Goal: Navigation & Orientation: Understand site structure

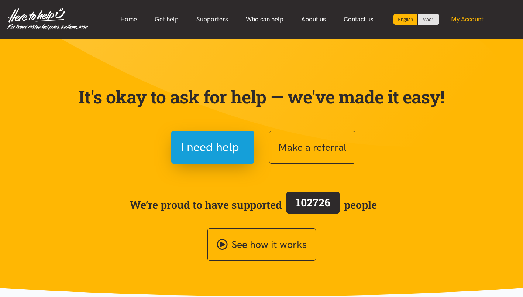
click at [476, 13] on link "My Account" at bounding box center [467, 19] width 50 height 16
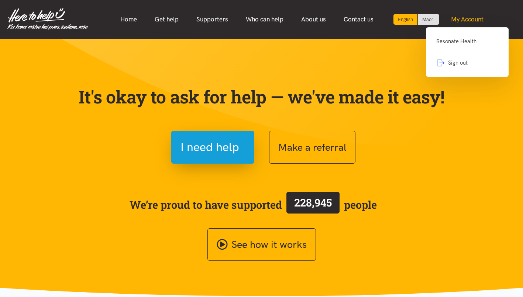
click at [475, 15] on link "My Account" at bounding box center [467, 19] width 50 height 16
click at [457, 42] on link "Resonate Health" at bounding box center [467, 44] width 62 height 15
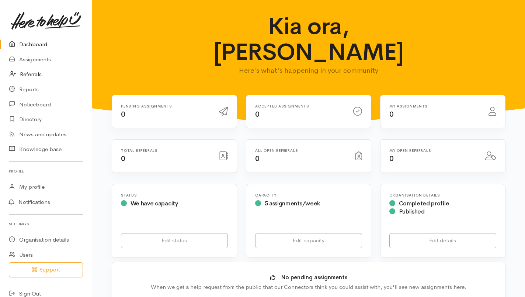
click at [42, 73] on link "Referrals" at bounding box center [46, 74] width 92 height 15
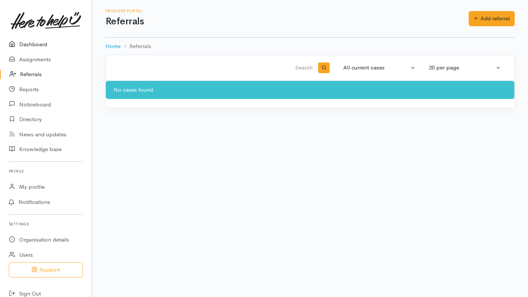
click at [21, 45] on link "Dashboard" at bounding box center [46, 44] width 92 height 15
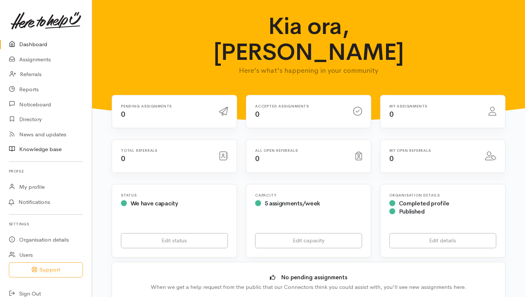
click at [52, 151] on link "Knowledge base" at bounding box center [46, 149] width 92 height 15
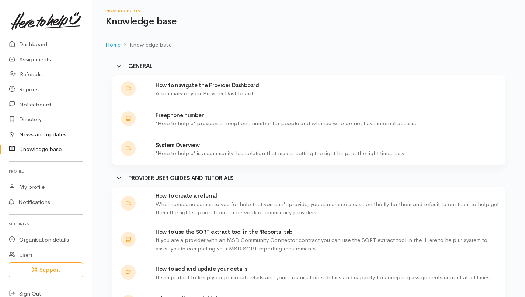
click at [30, 130] on link "News and updates" at bounding box center [46, 134] width 92 height 15
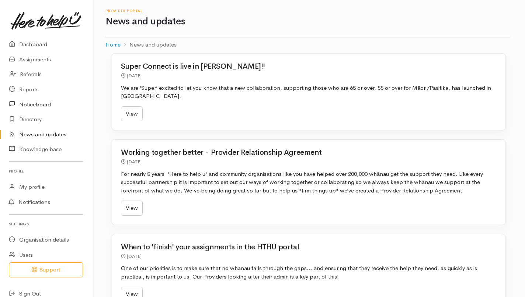
click at [43, 102] on link "Noticeboard" at bounding box center [46, 104] width 92 height 15
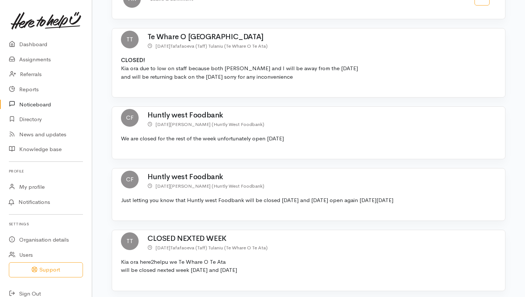
scroll to position [1032, 0]
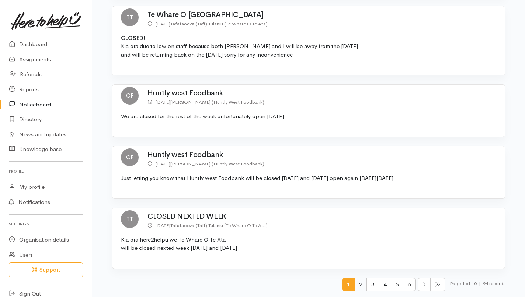
click at [359, 285] on span "2" at bounding box center [360, 284] width 13 height 14
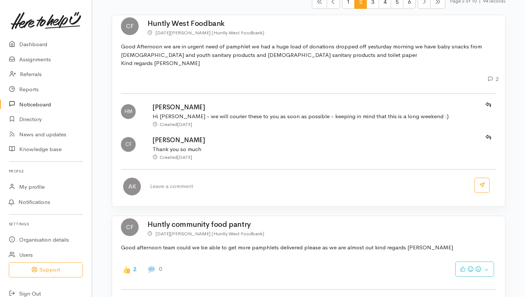
scroll to position [115, 0]
click at [37, 42] on link "Dashboard" at bounding box center [46, 44] width 92 height 15
